Goal: Information Seeking & Learning: Check status

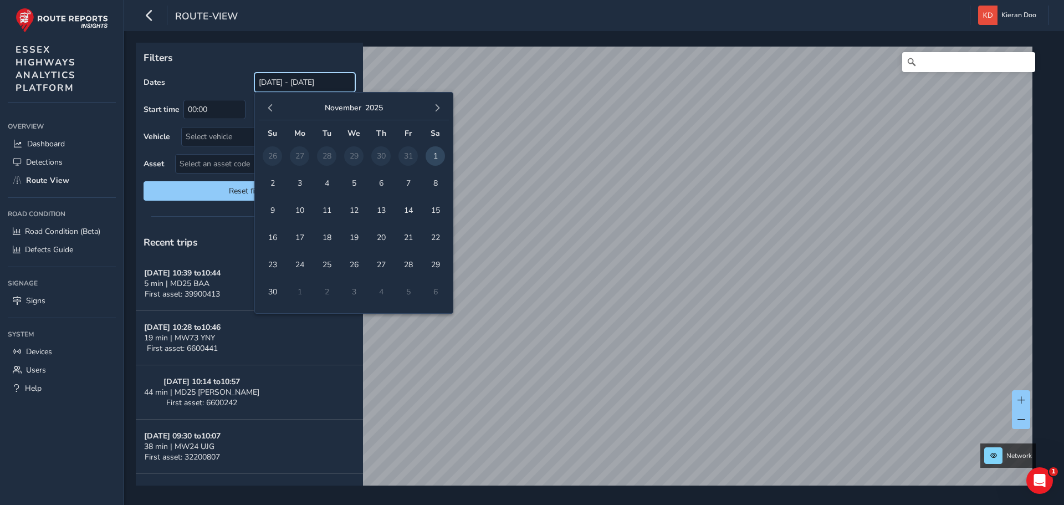
click at [276, 85] on input "[DATE] - [DATE]" at bounding box center [304, 82] width 101 height 19
click at [269, 108] on span "button" at bounding box center [271, 108] width 8 height 8
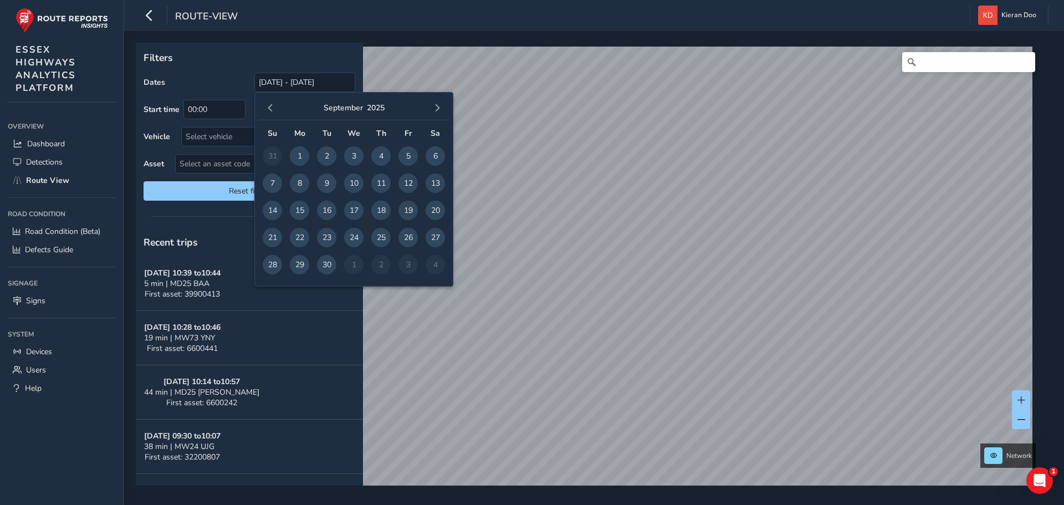
click at [269, 108] on span "button" at bounding box center [271, 108] width 8 height 8
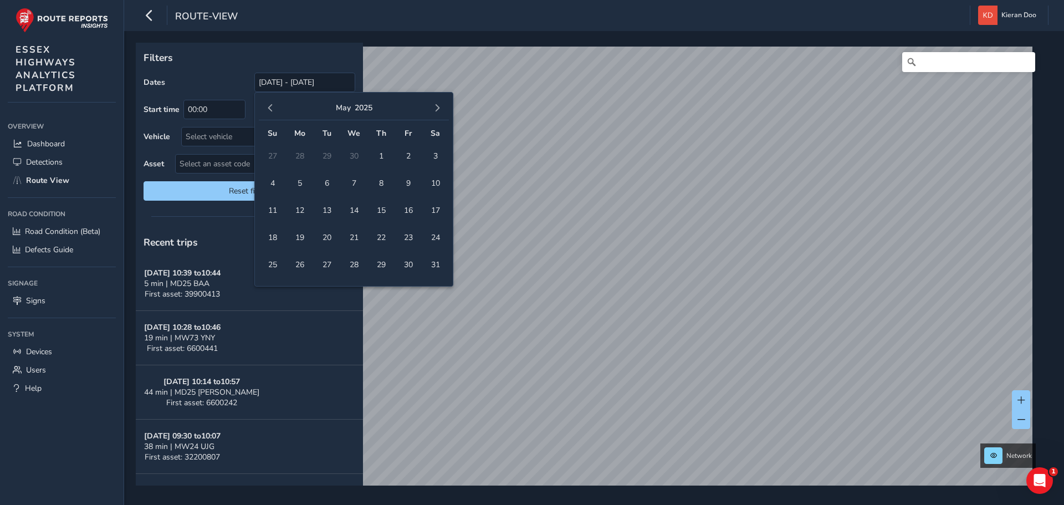
click at [269, 108] on span "button" at bounding box center [271, 108] width 8 height 8
click at [403, 159] on span "1" at bounding box center [408, 155] width 19 height 19
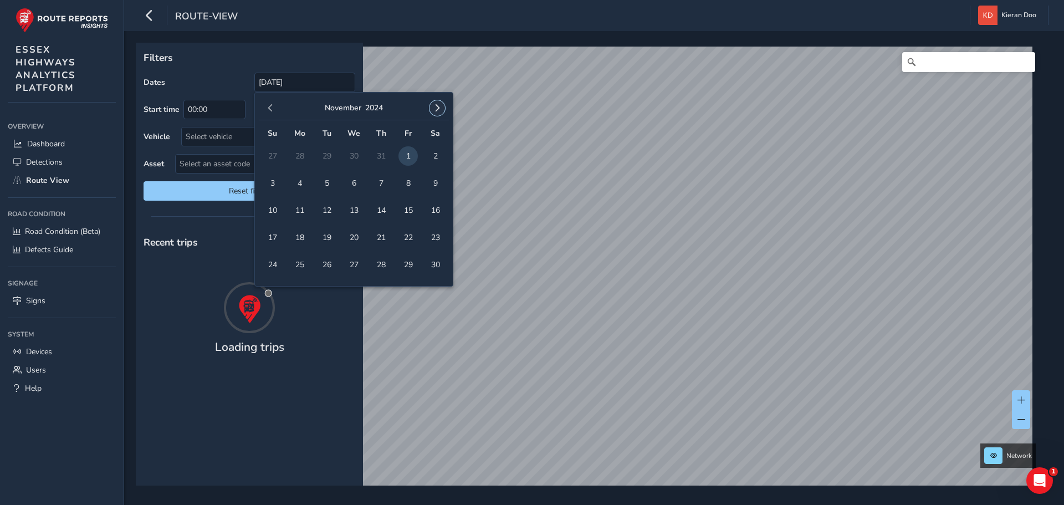
click at [439, 107] on span "button" at bounding box center [438, 108] width 8 height 8
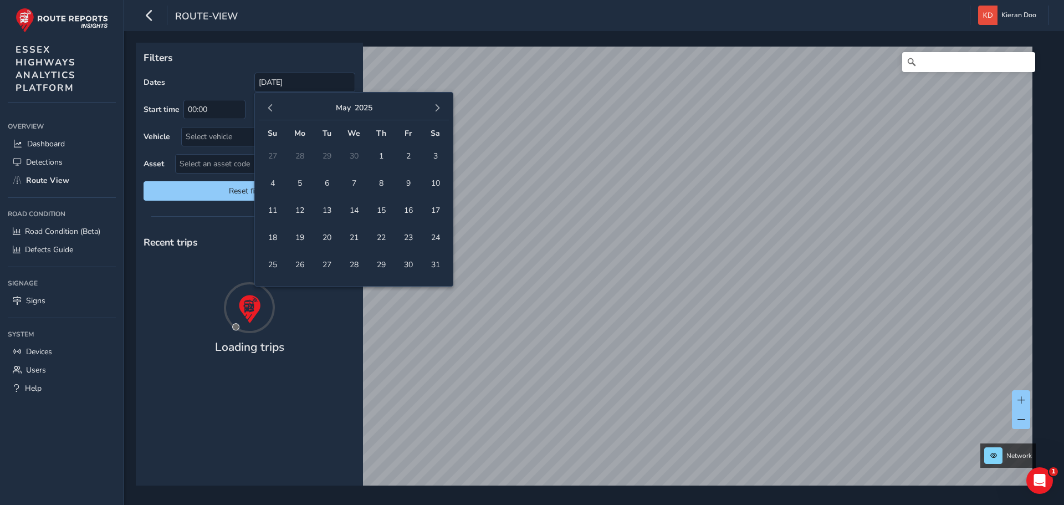
click at [439, 107] on span "button" at bounding box center [438, 108] width 8 height 8
click at [327, 267] on span "30" at bounding box center [326, 264] width 19 height 19
type input "[DATE] - [DATE]"
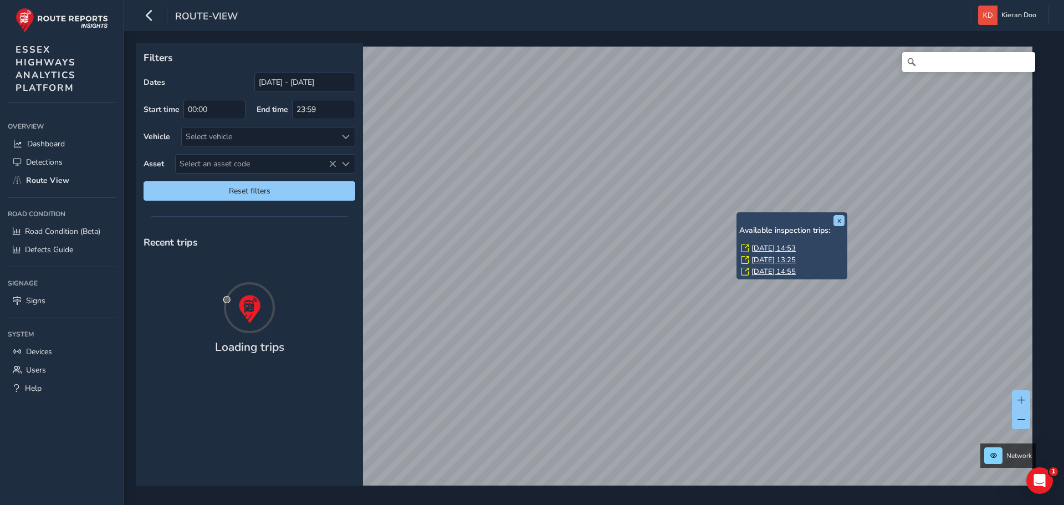
click at [761, 251] on link "[DATE] 14:53" at bounding box center [774, 248] width 44 height 10
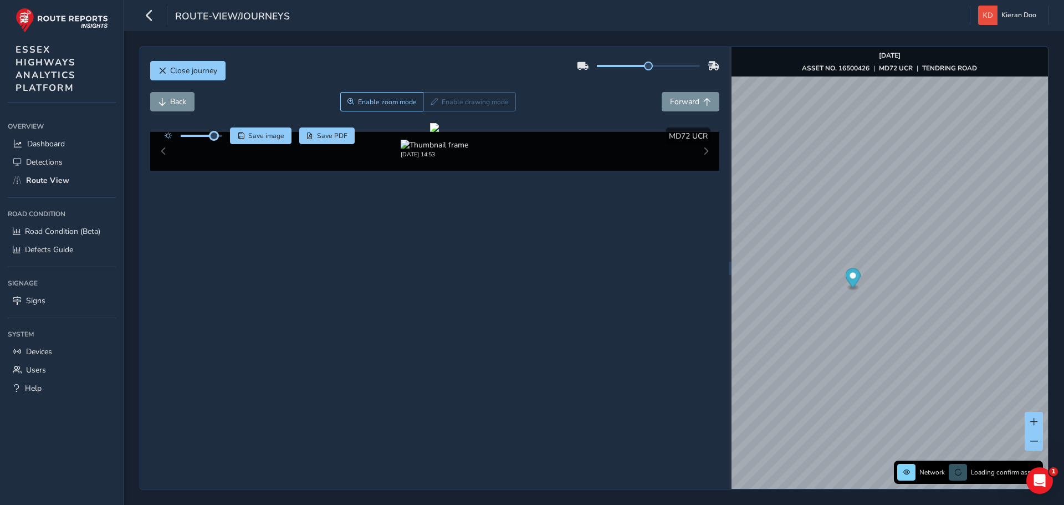
drag, startPoint x: 200, startPoint y: 136, endPoint x: 218, endPoint y: 142, distance: 18.6
click at [218, 142] on div at bounding box center [191, 136] width 64 height 17
click at [439, 132] on div at bounding box center [434, 127] width 9 height 9
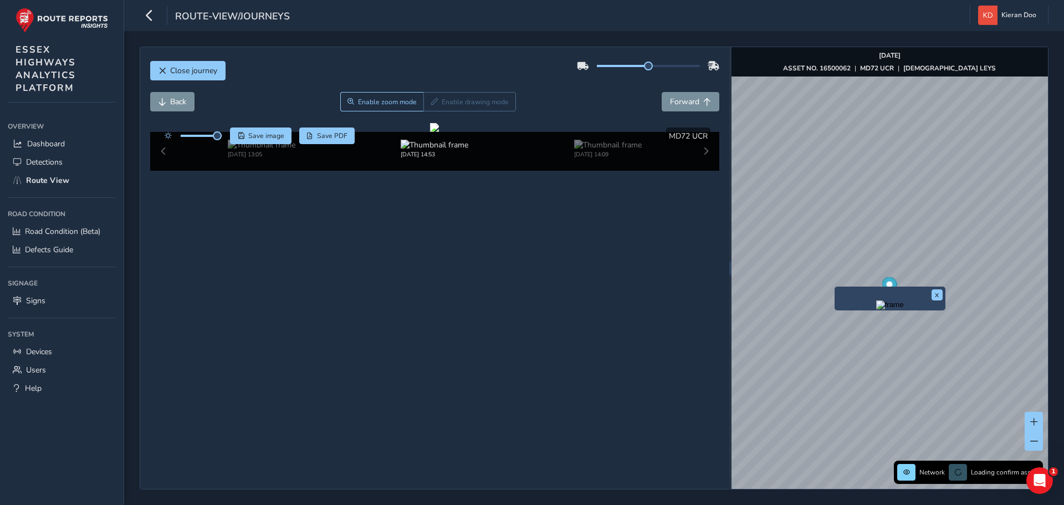
click at [876, 309] on img "Preview frame" at bounding box center [890, 304] width 28 height 9
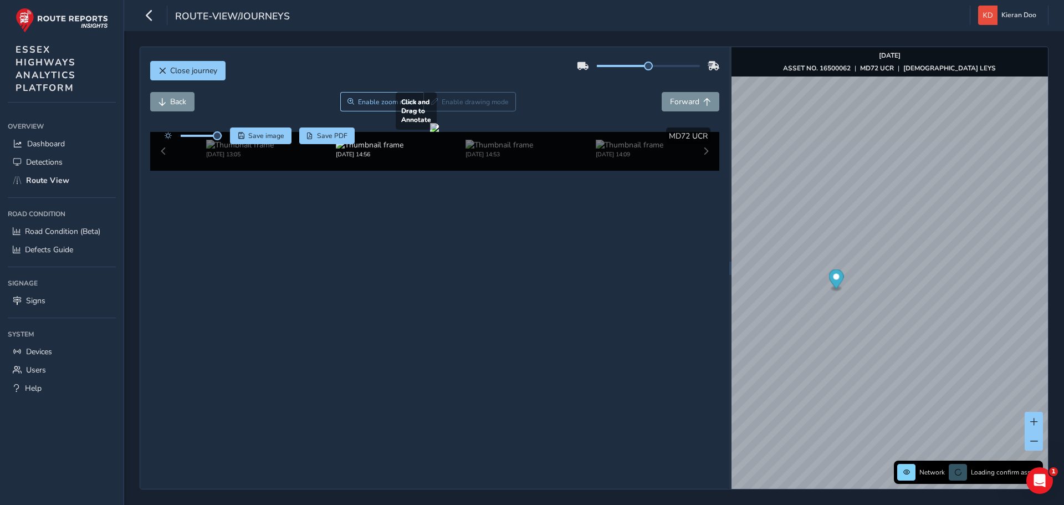
click at [439, 132] on div at bounding box center [434, 127] width 9 height 9
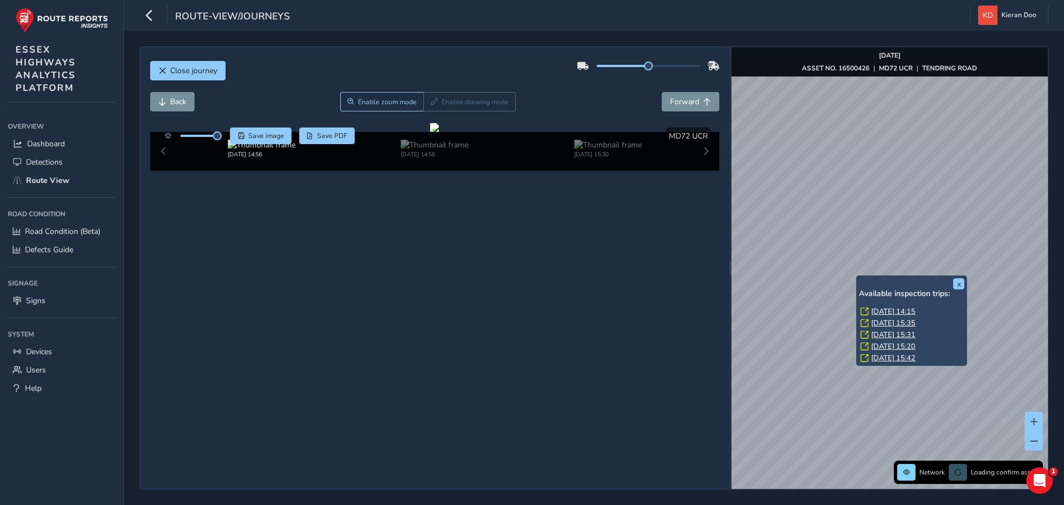
click at [894, 310] on link "[DATE] 14:15" at bounding box center [893, 312] width 44 height 10
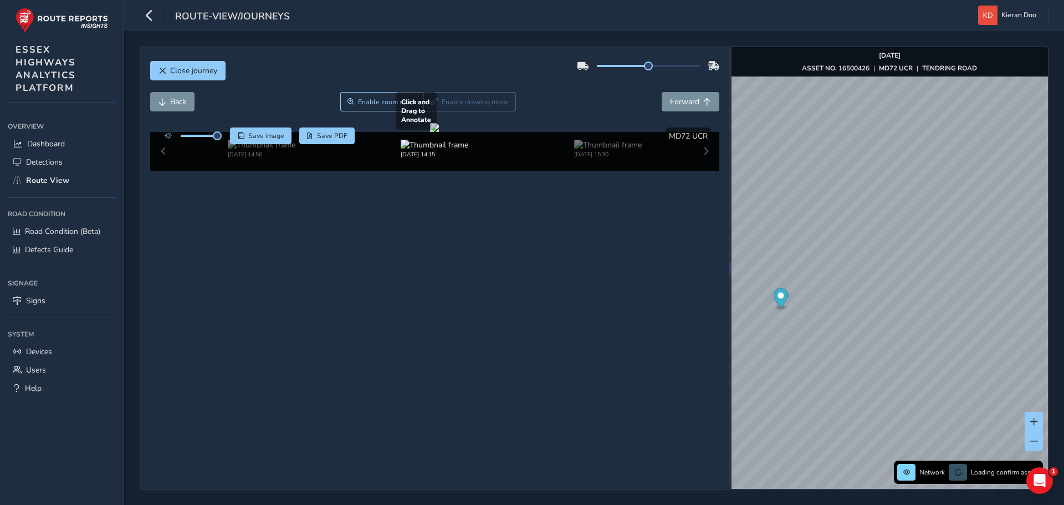
click at [439, 132] on div at bounding box center [434, 127] width 9 height 9
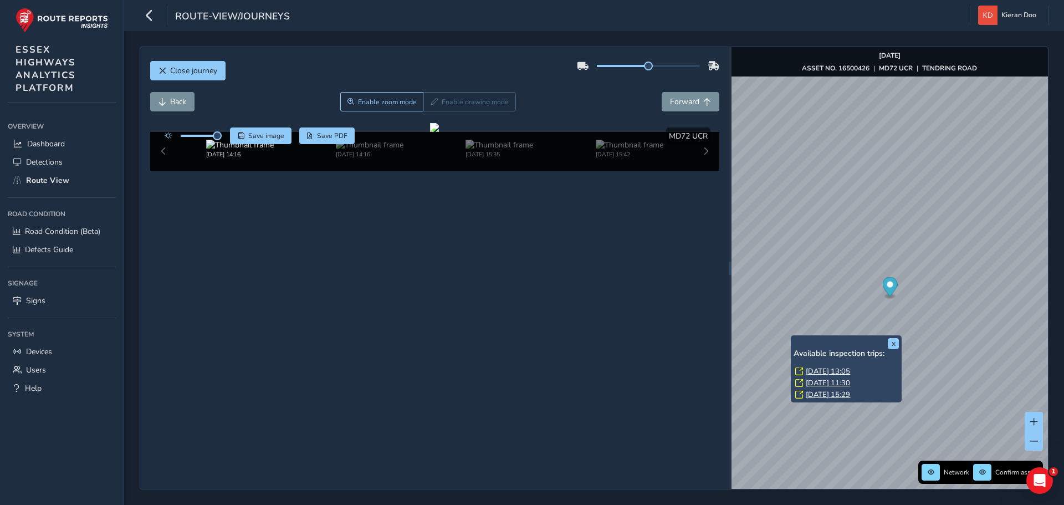
click at [825, 372] on link "[DATE] 13:05" at bounding box center [828, 371] width 44 height 10
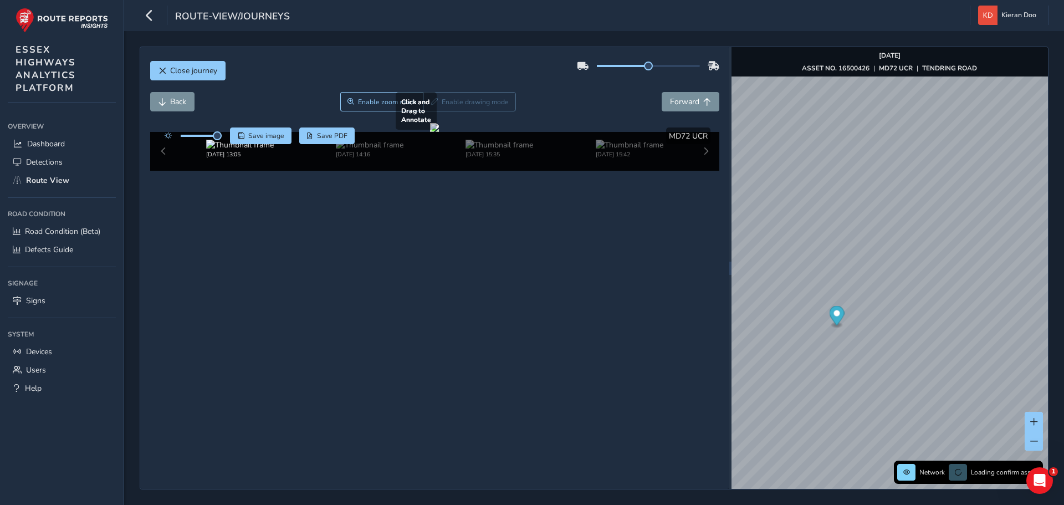
click at [430, 132] on div at bounding box center [434, 127] width 9 height 9
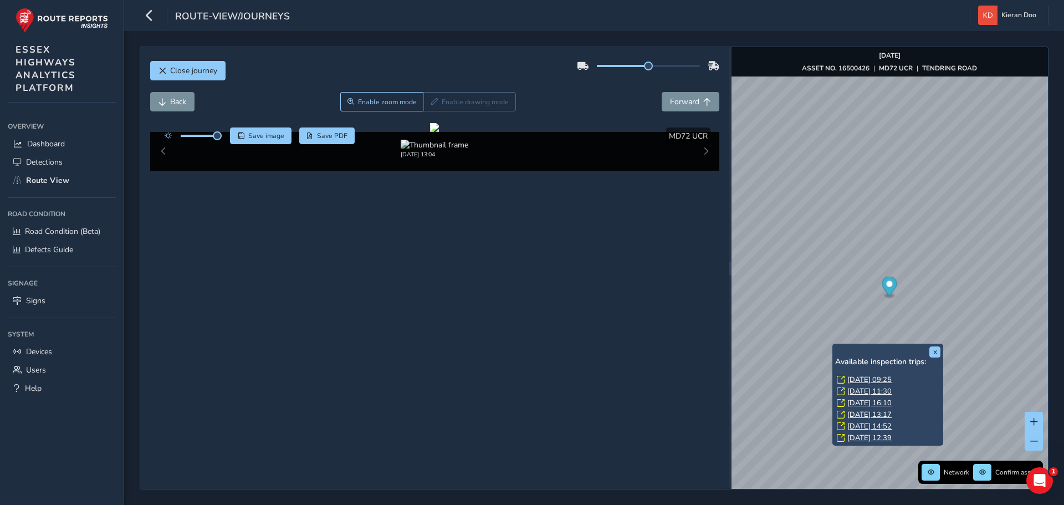
click at [864, 375] on link "[DATE] 09:25" at bounding box center [870, 380] width 44 height 10
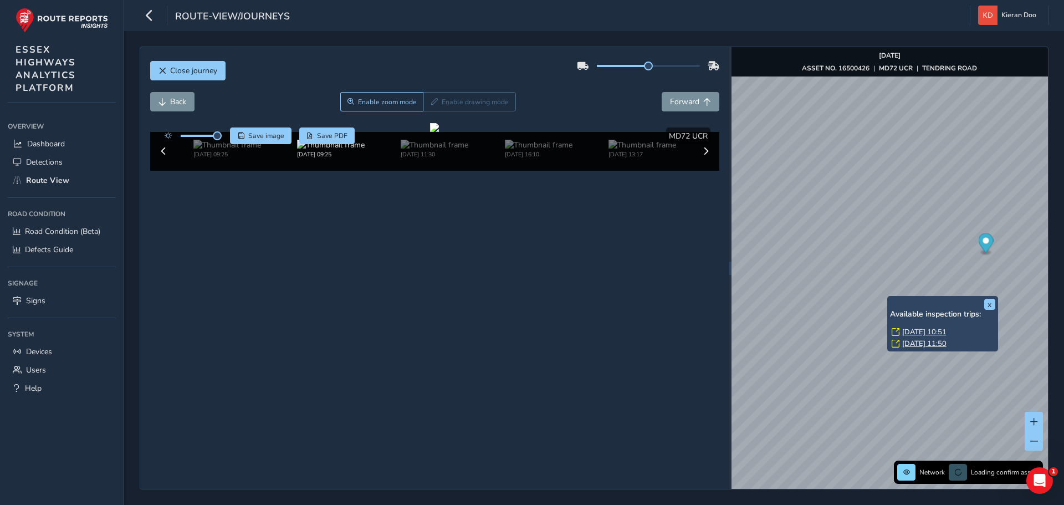
click at [912, 329] on link "[DATE] 10:51" at bounding box center [925, 332] width 44 height 10
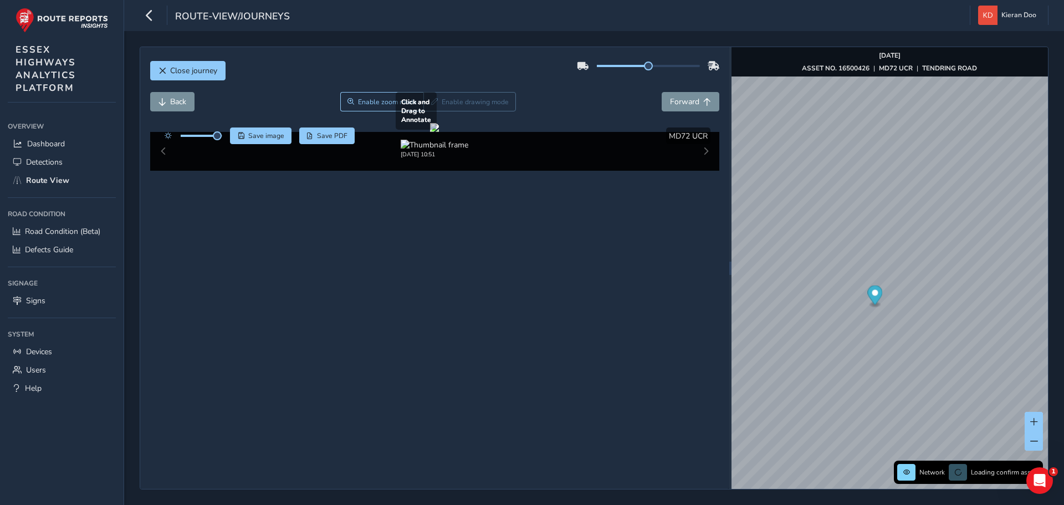
click at [439, 132] on div at bounding box center [434, 127] width 9 height 9
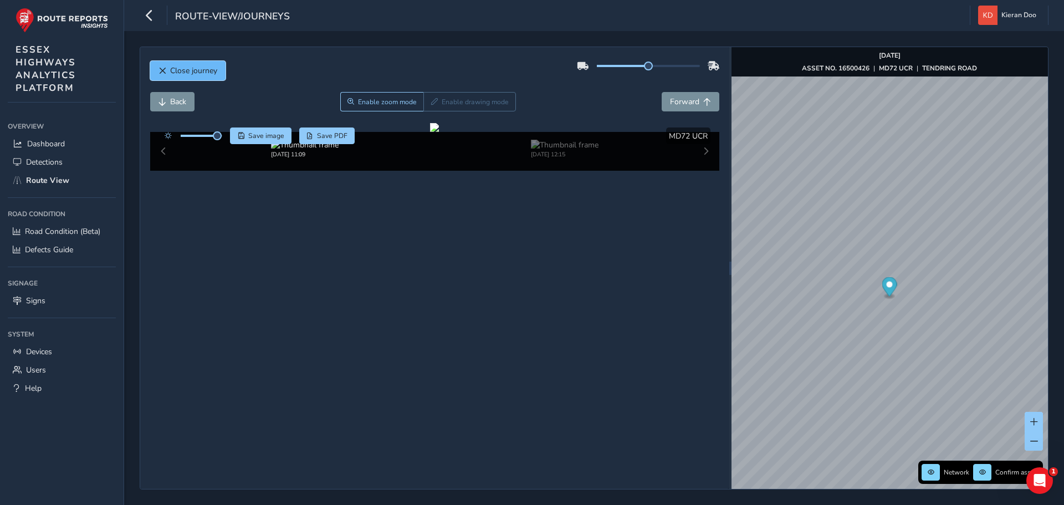
click at [166, 68] on span "Close journey" at bounding box center [163, 71] width 8 height 8
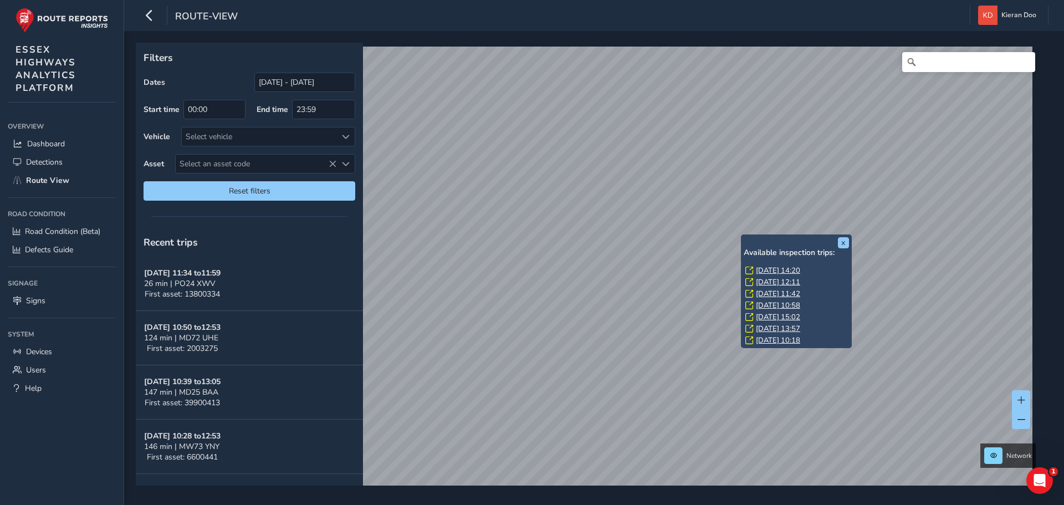
click at [762, 268] on link "[DATE] 14:20" at bounding box center [778, 271] width 44 height 10
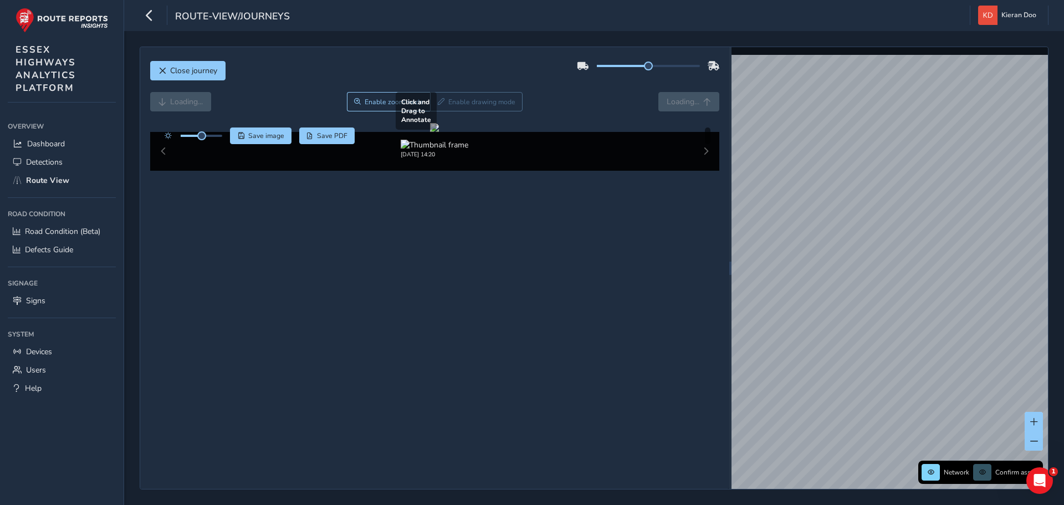
click at [437, 132] on div at bounding box center [434, 127] width 9 height 9
drag, startPoint x: 210, startPoint y: 137, endPoint x: 208, endPoint y: 110, distance: 27.2
click at [216, 139] on span at bounding box center [212, 135] width 9 height 9
click at [151, 22] on icon "button" at bounding box center [150, 15] width 12 height 19
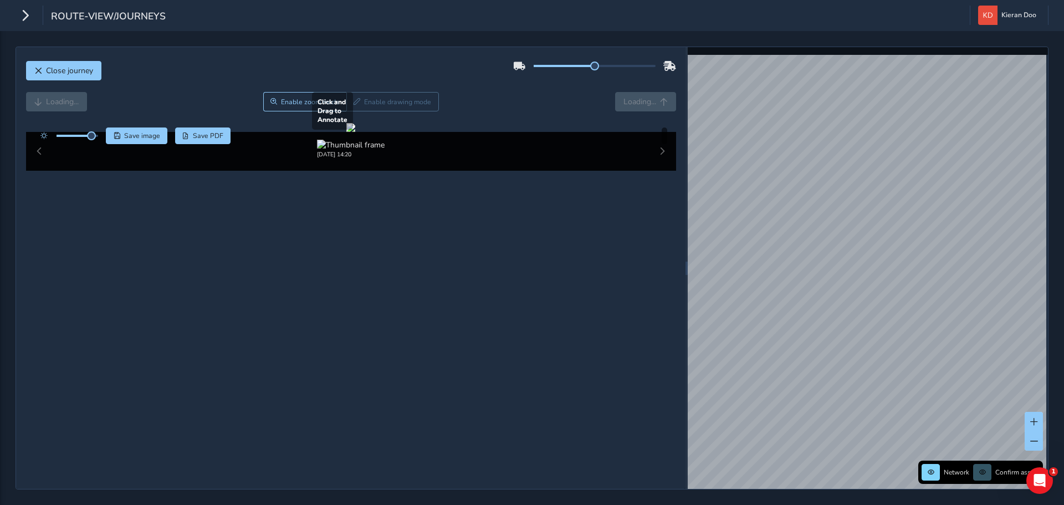
click at [355, 132] on div at bounding box center [350, 127] width 9 height 9
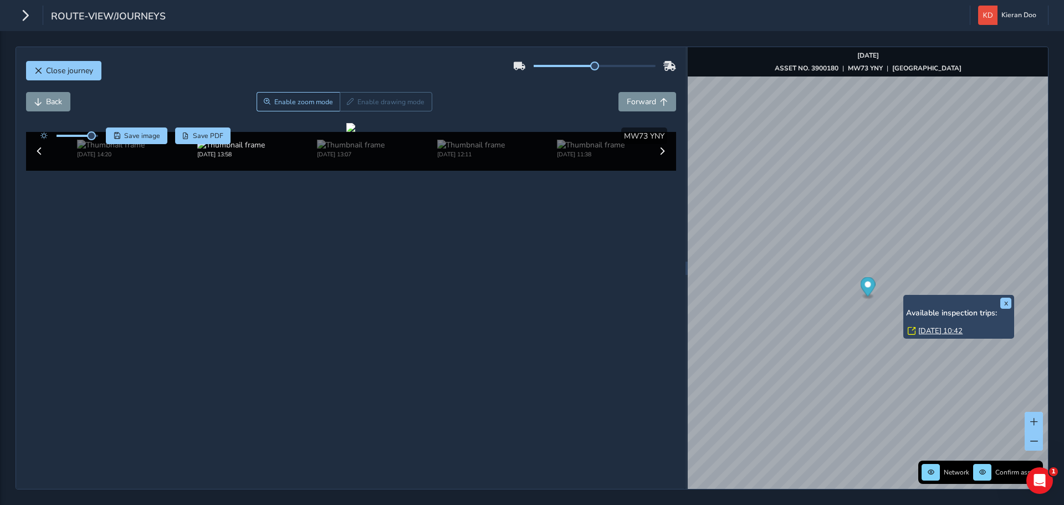
click at [939, 329] on link "[DATE] 10:42" at bounding box center [941, 331] width 44 height 10
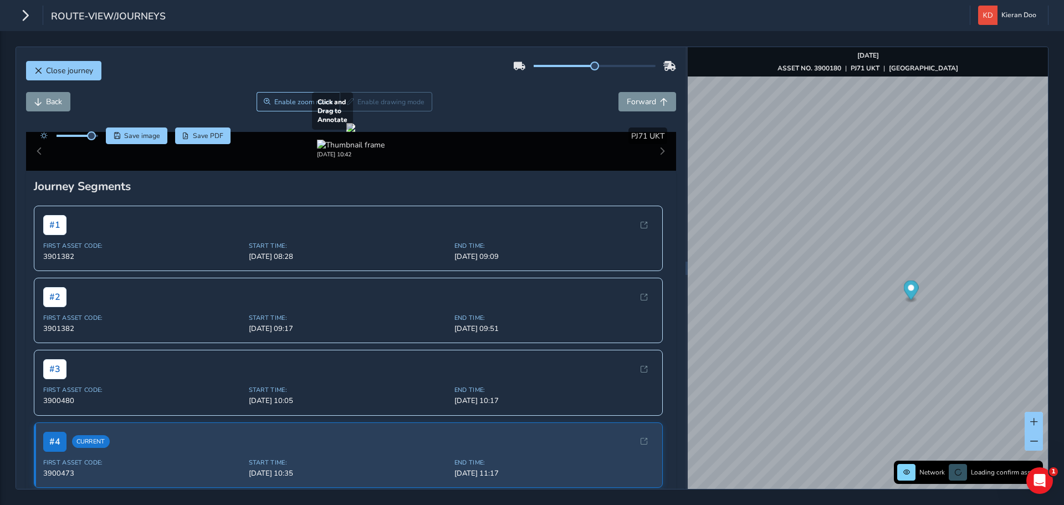
click at [355, 132] on div at bounding box center [350, 127] width 9 height 9
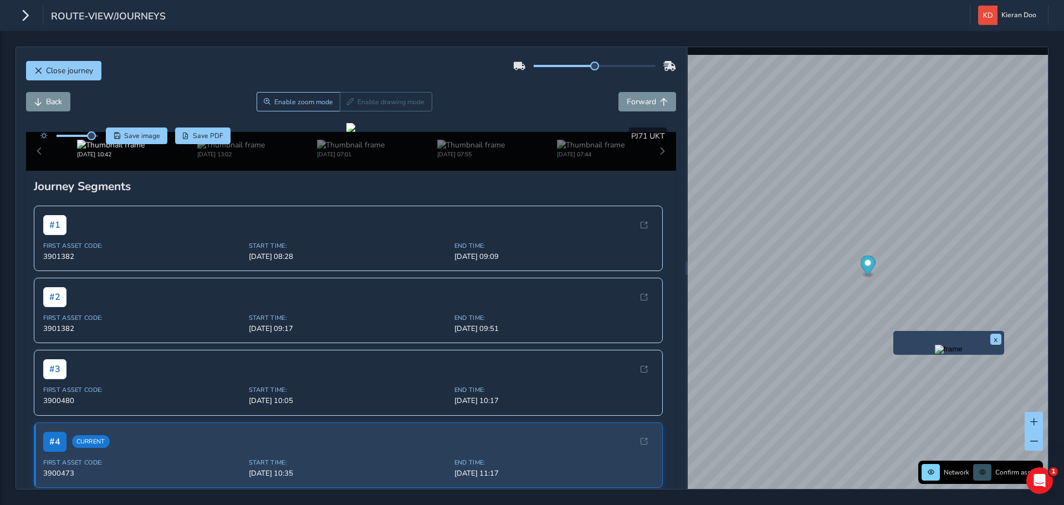
click at [935, 354] on img "Preview frame" at bounding box center [949, 349] width 28 height 9
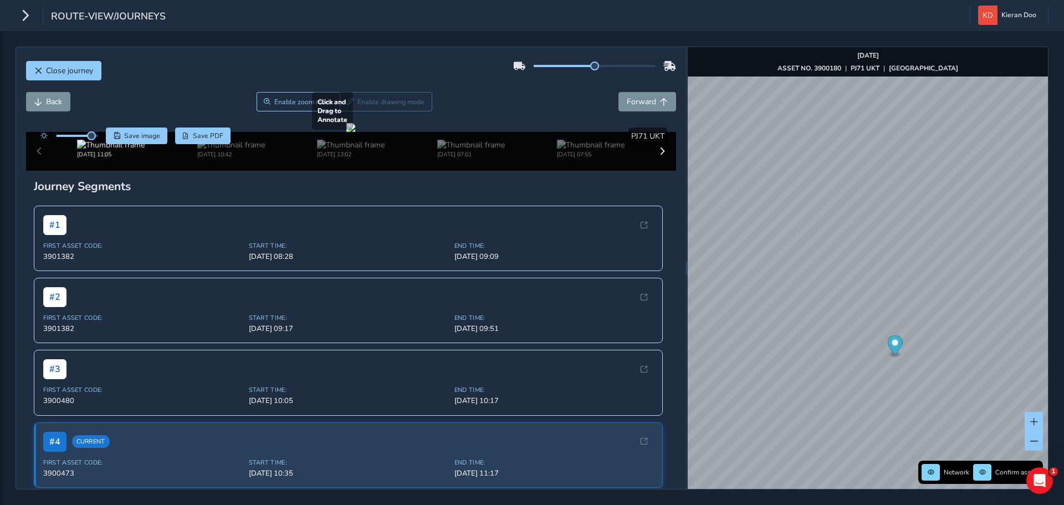
click at [355, 132] on div at bounding box center [350, 127] width 9 height 9
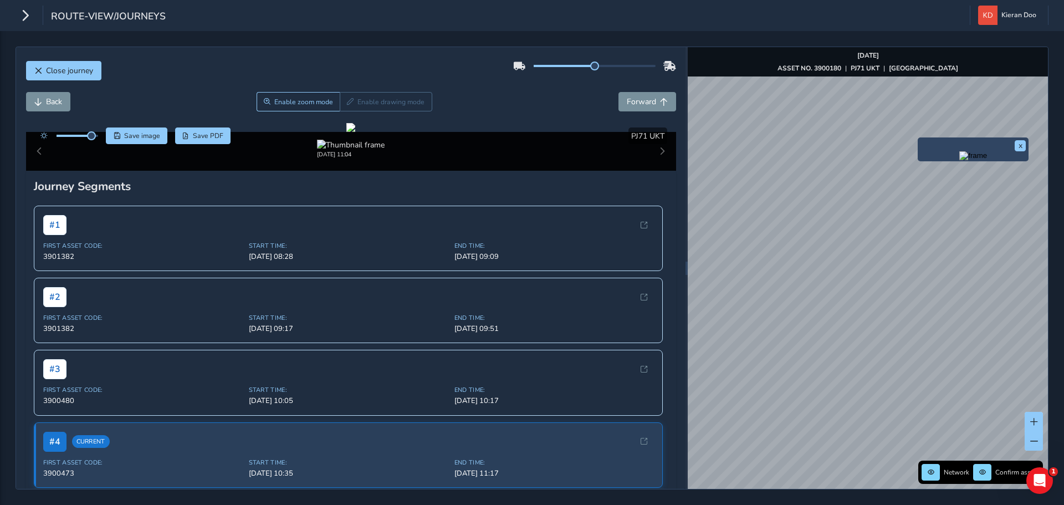
click at [960, 160] on img "Preview frame" at bounding box center [974, 155] width 28 height 9
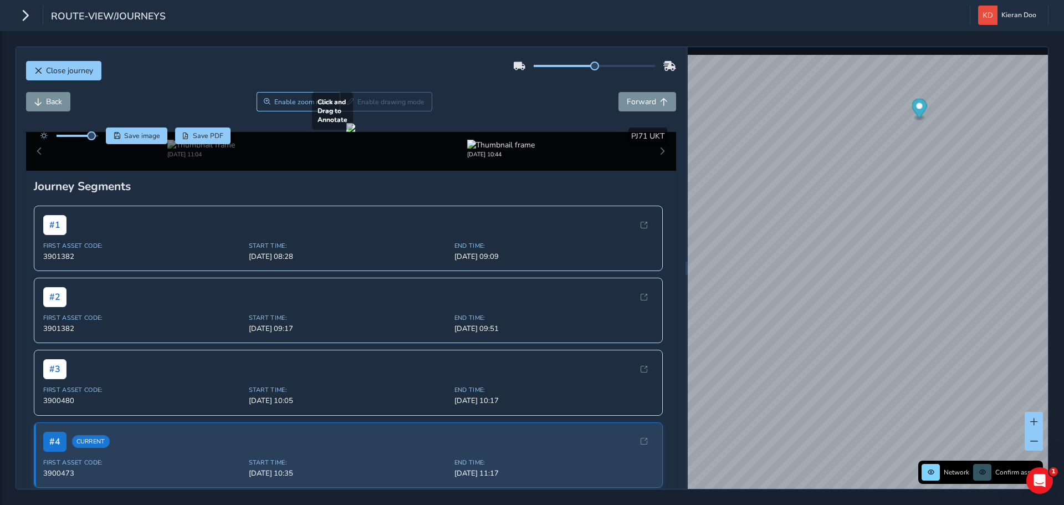
click at [355, 132] on div at bounding box center [350, 127] width 9 height 9
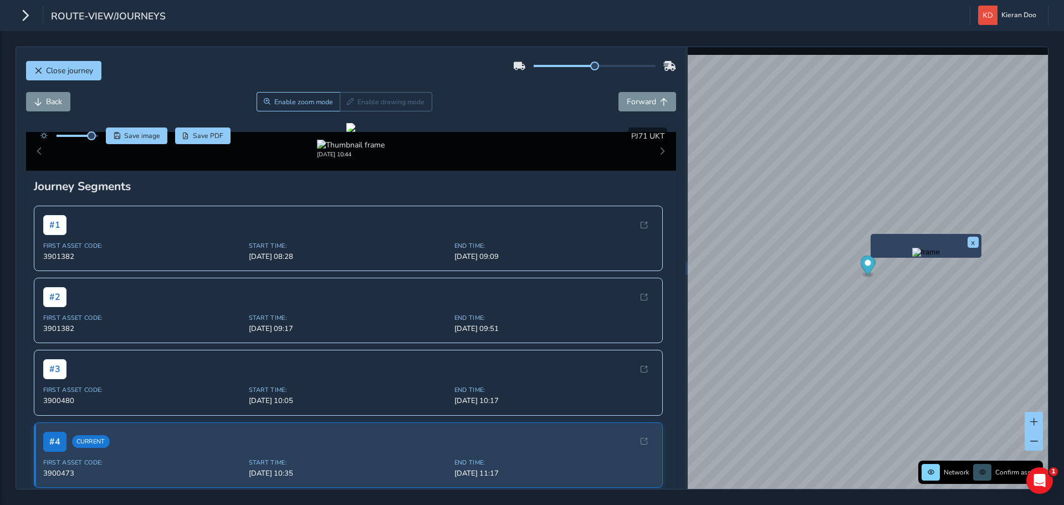
click at [915, 257] on img "Preview frame" at bounding box center [926, 252] width 28 height 9
click at [355, 132] on div at bounding box center [350, 127] width 9 height 9
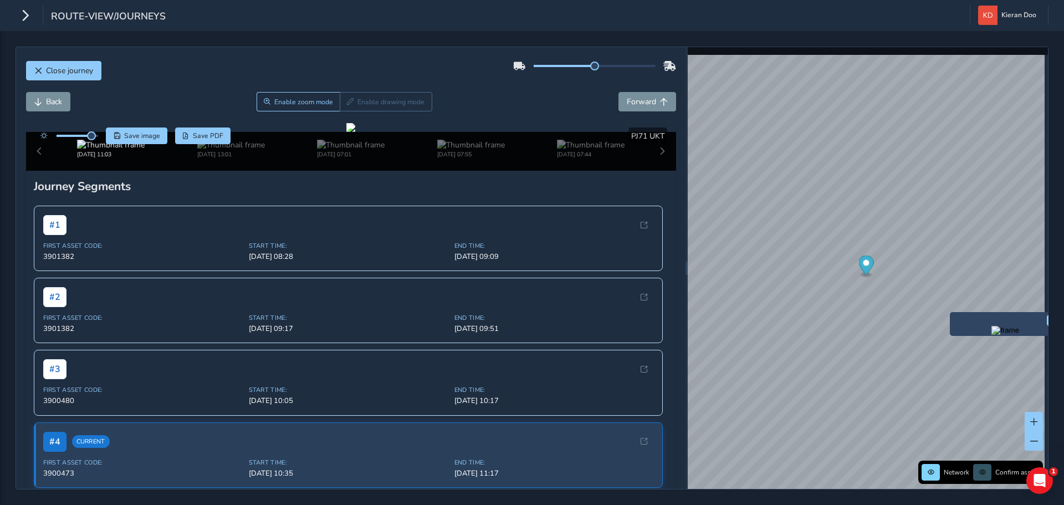
click at [992, 335] on img "Preview frame" at bounding box center [1006, 330] width 28 height 9
click at [355, 132] on div at bounding box center [350, 127] width 9 height 9
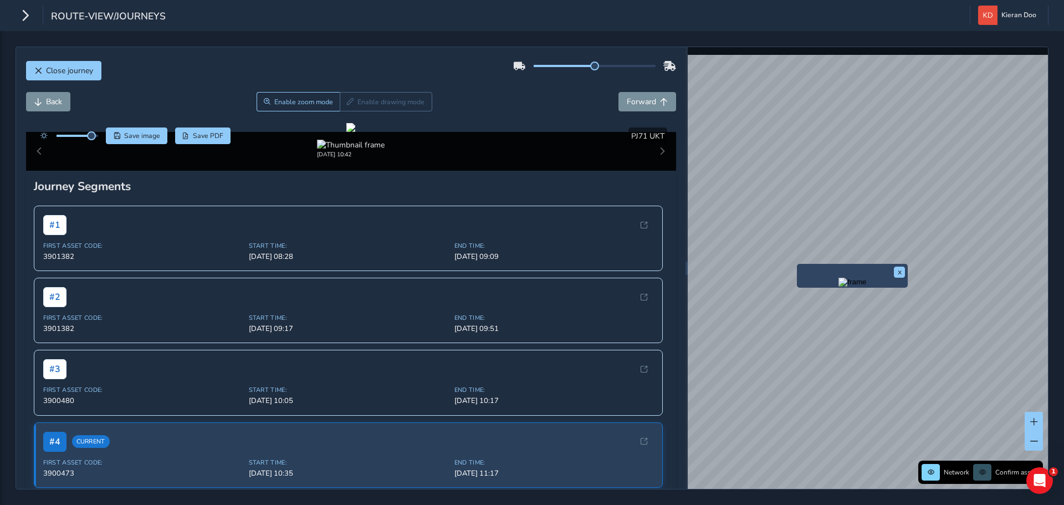
click at [841, 287] on img "Preview frame" at bounding box center [853, 282] width 28 height 9
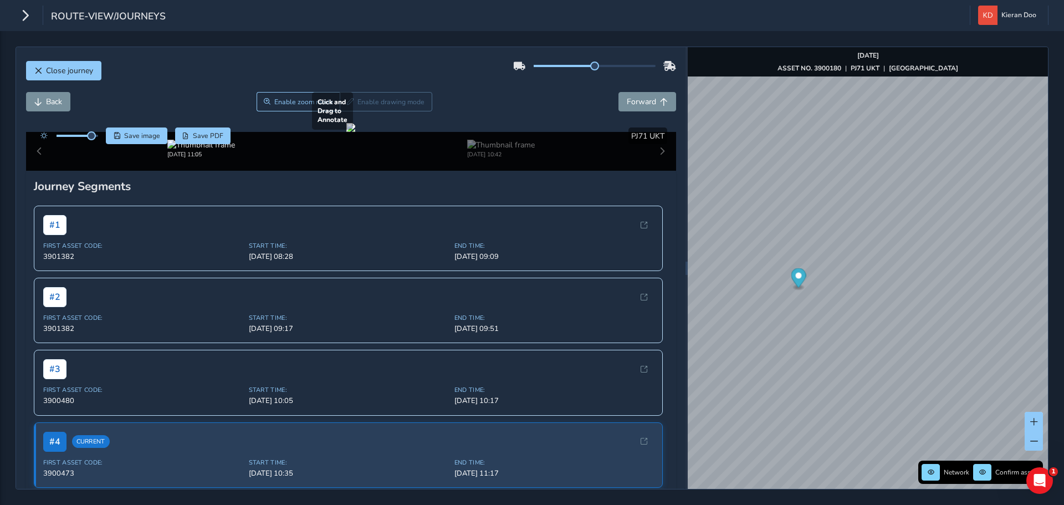
click at [355, 132] on div at bounding box center [350, 127] width 9 height 9
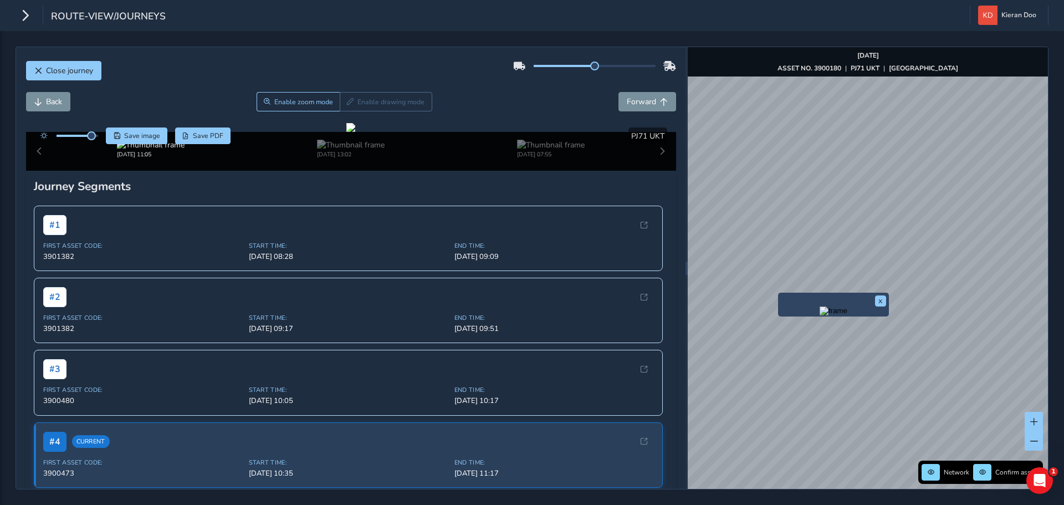
click at [820, 315] on img "Preview frame" at bounding box center [834, 311] width 28 height 9
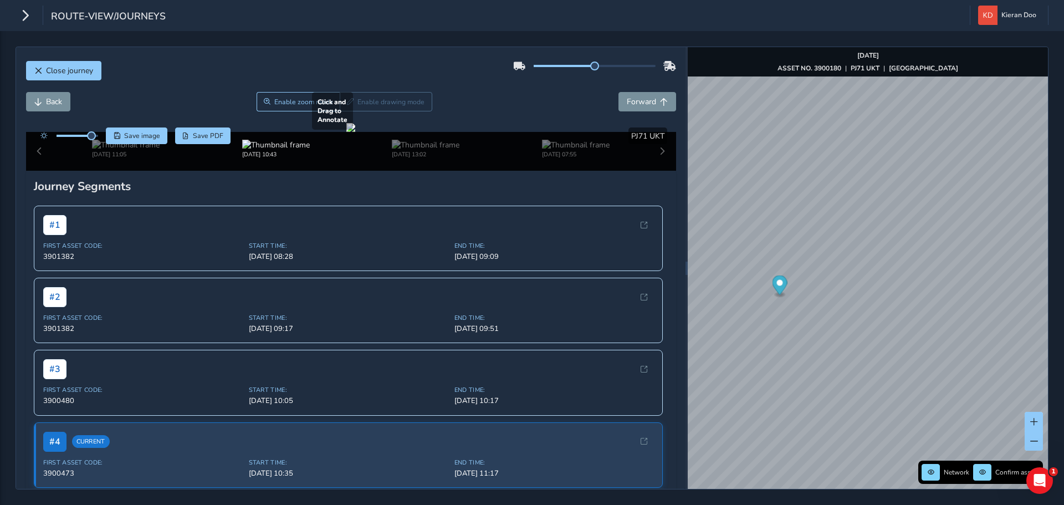
click at [355, 132] on div at bounding box center [350, 127] width 9 height 9
